Goal: Information Seeking & Learning: Find specific fact

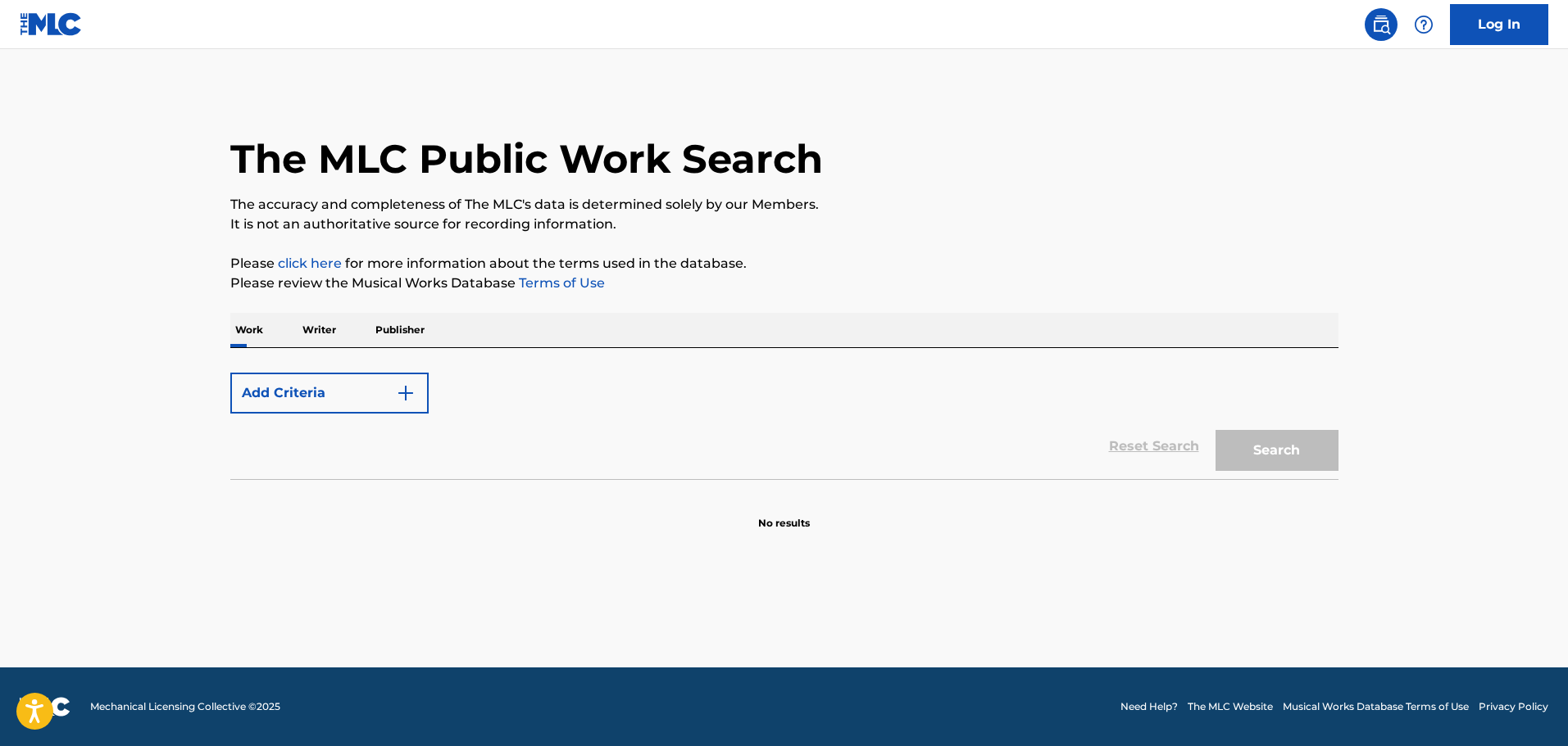
click at [560, 378] on div "Add Criteria" at bounding box center [784, 393] width 1108 height 41
click at [560, 387] on div "Add Criteria" at bounding box center [784, 393] width 1108 height 41
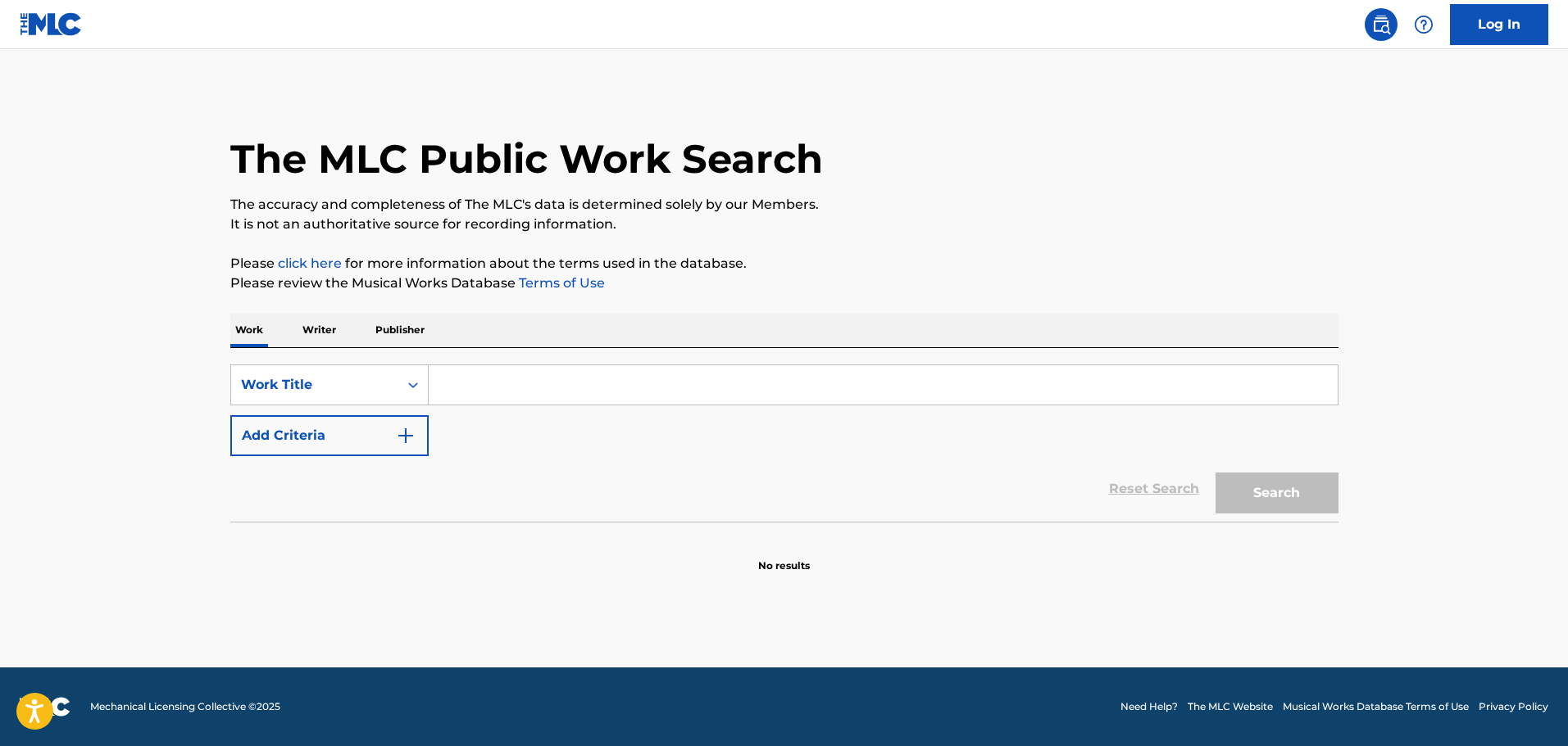
click at [560, 396] on input "Search Form" at bounding box center [883, 385] width 909 height 39
paste input "I DON'T BELIEVE IN [DEMOGRAPHIC_DATA]"
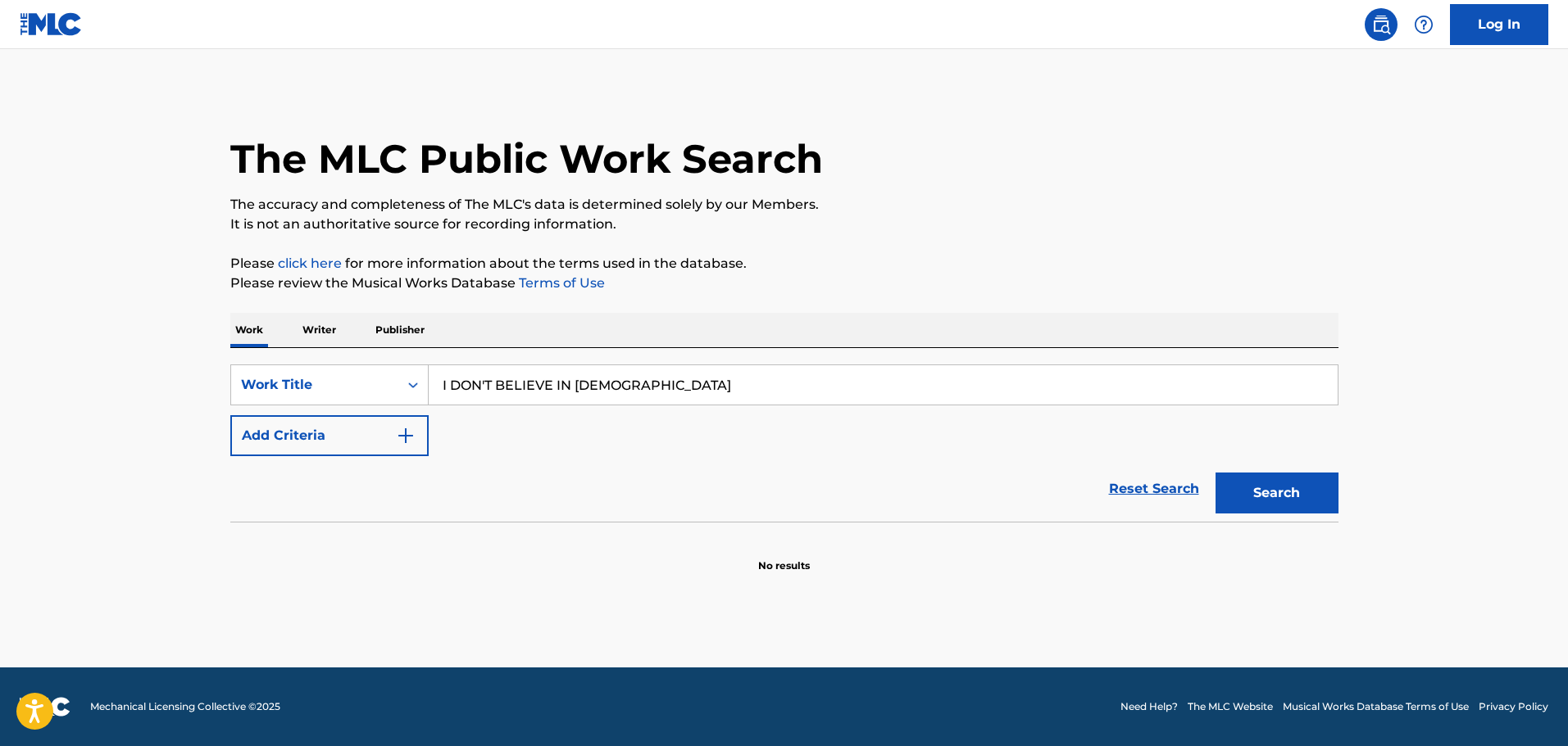
type input "I DON'T BELIEVE IN [DEMOGRAPHIC_DATA]"
drag, startPoint x: 1256, startPoint y: 503, endPoint x: 1181, endPoint y: 493, distance: 75.7
click at [1256, 501] on button "Search" at bounding box center [1276, 493] width 123 height 41
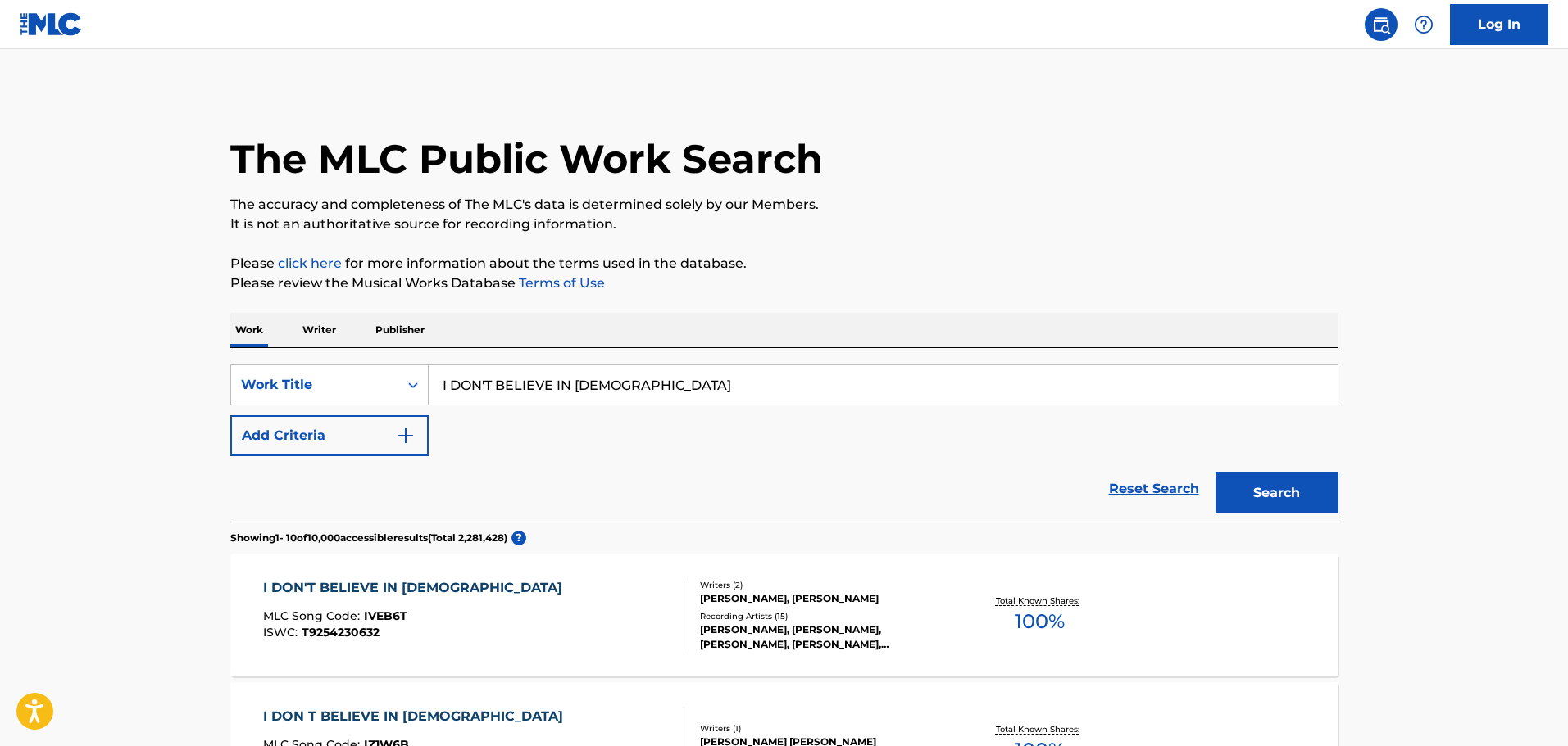
click at [793, 632] on div "[PERSON_NAME], [PERSON_NAME], [PERSON_NAME], [PERSON_NAME], [PERSON_NAME]" at bounding box center [824, 638] width 248 height 30
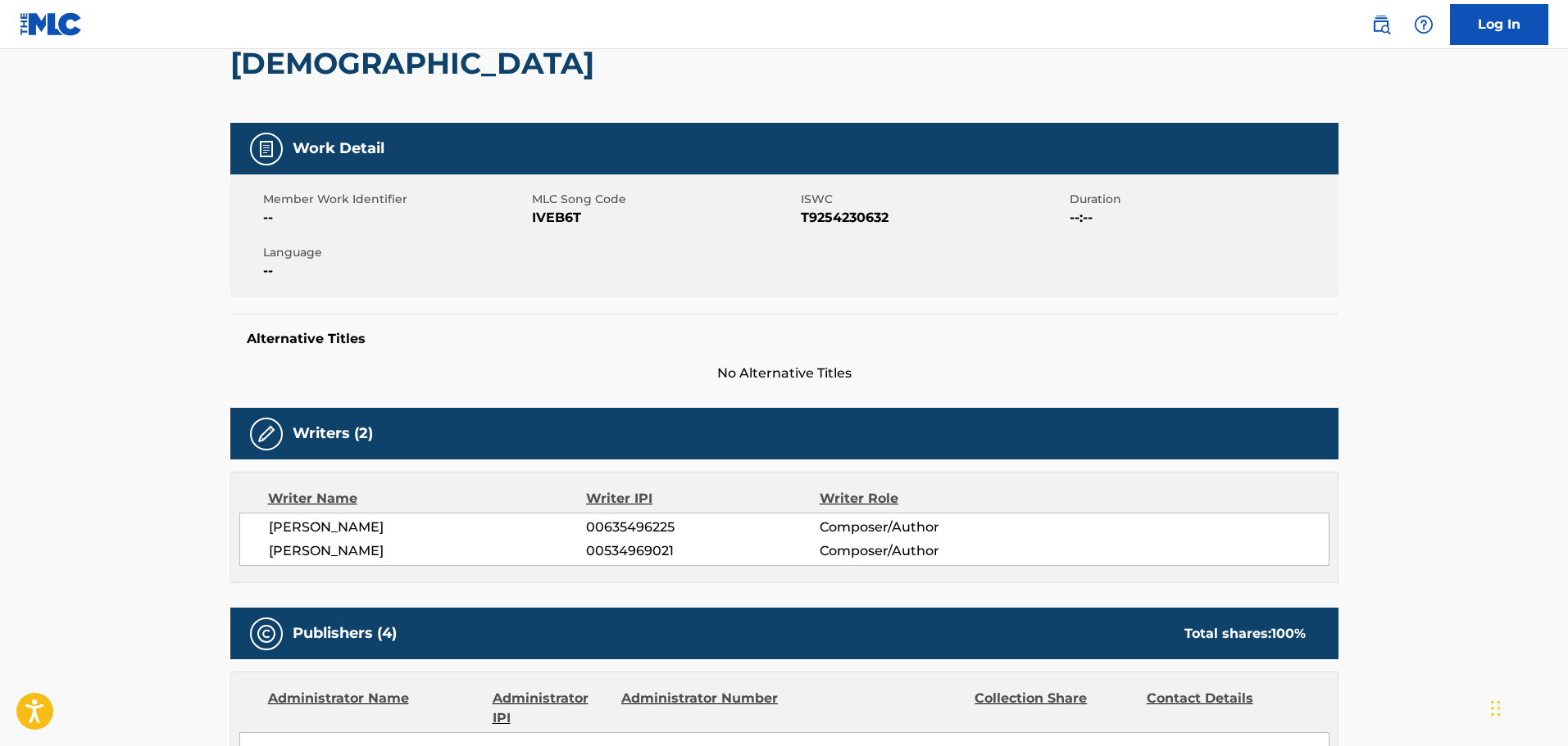
scroll to position [409, 0]
